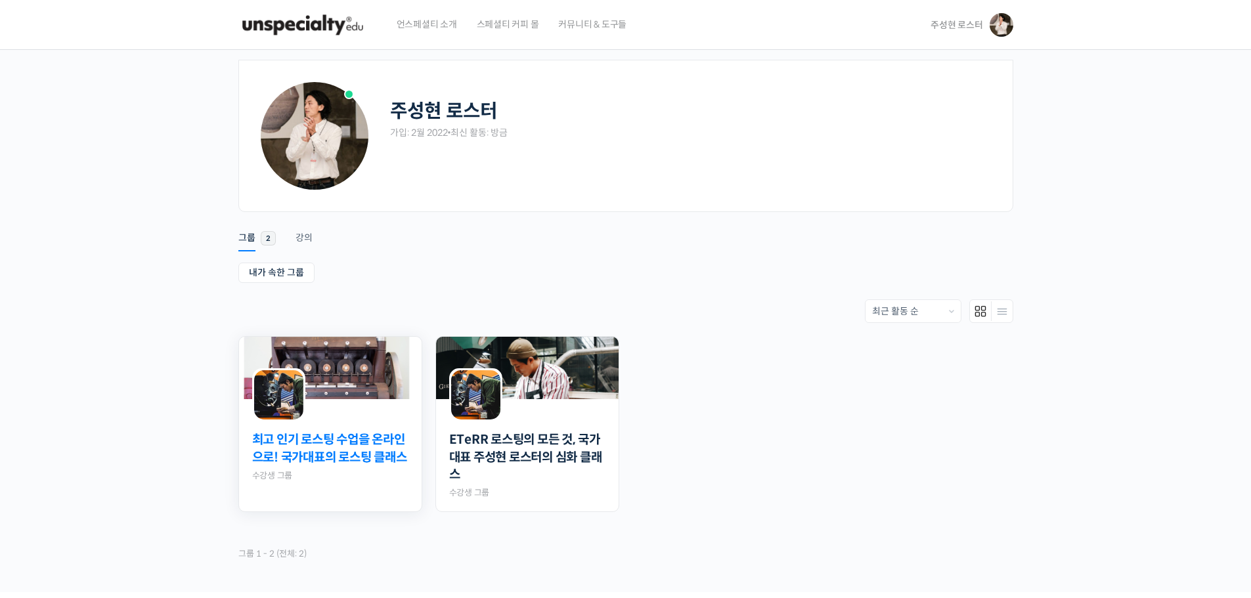
click at [335, 458] on link "최고 인기 로스팅 수업을 온라인으로! 국가대표의 로스팅 클래스" at bounding box center [330, 448] width 156 height 35
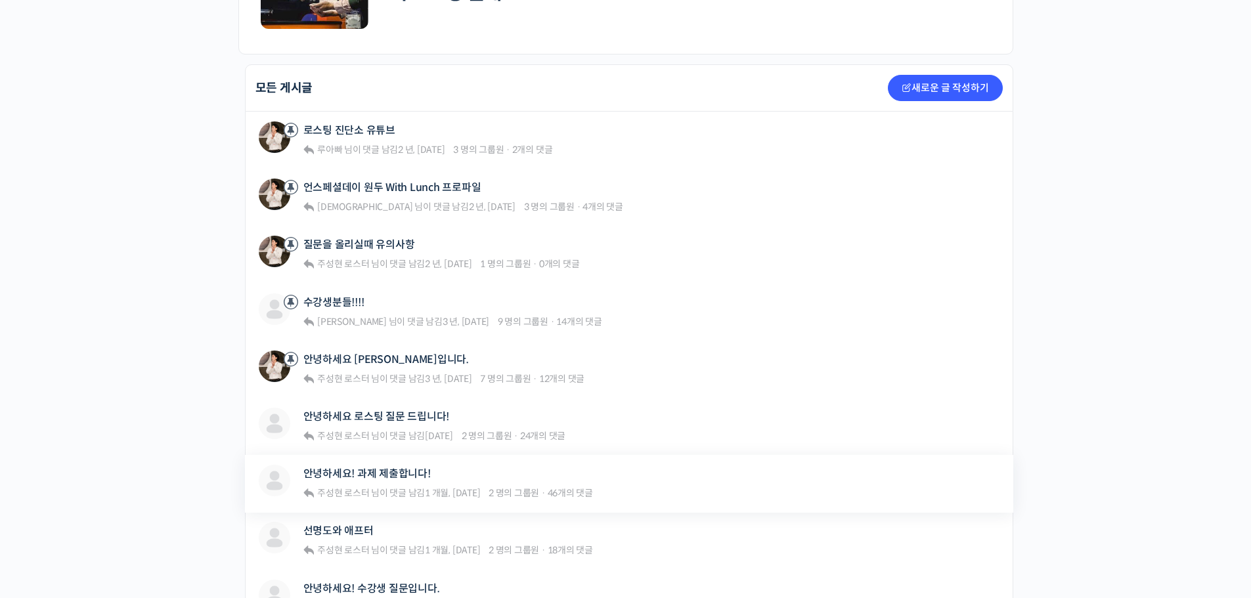
scroll to position [263, 0]
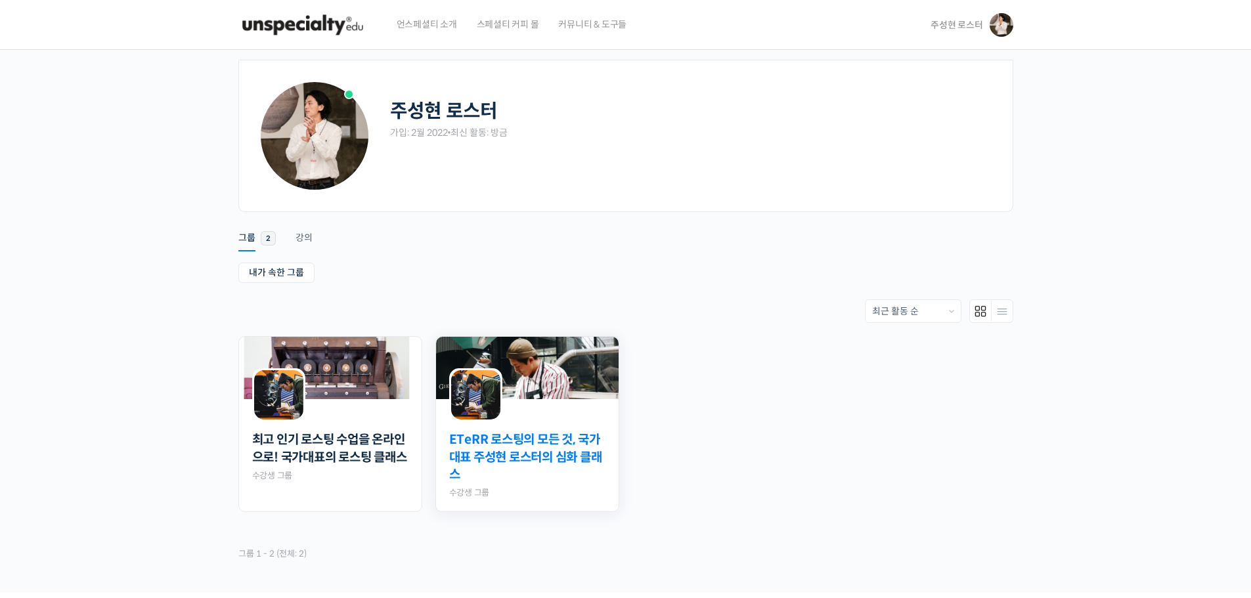
click at [525, 443] on link "ETeRR 로스팅의 모든 것, 국가대표 주성현 로스터의 심화 클래스" at bounding box center [527, 457] width 156 height 53
